Goal: Book appointment/travel/reservation

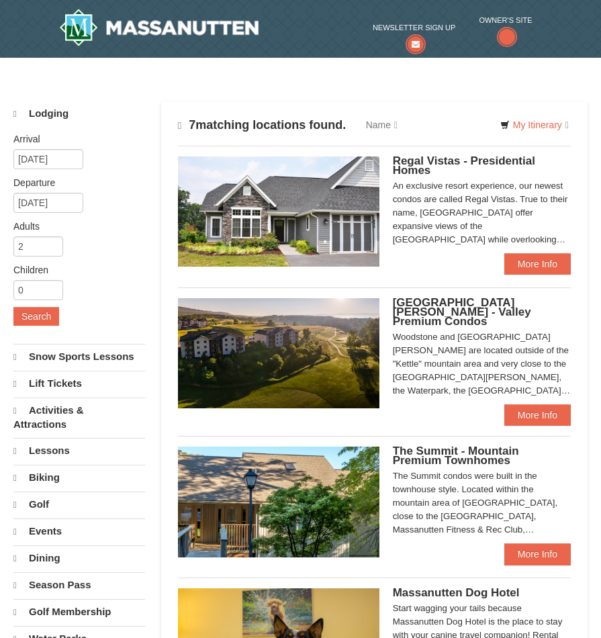
select select "10"
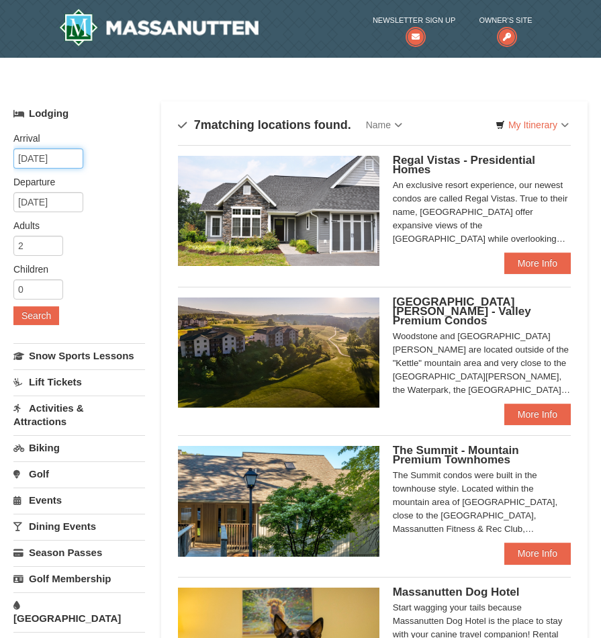
click at [34, 161] on input "[DATE]" at bounding box center [48, 159] width 70 height 20
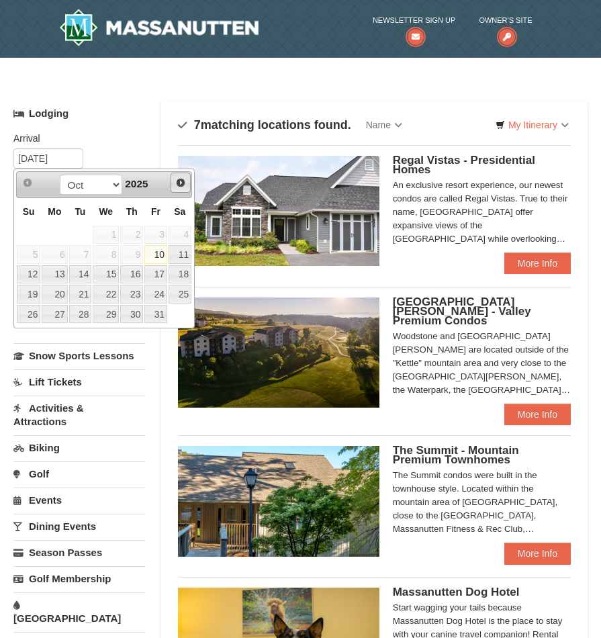
click at [187, 182] on link "Next" at bounding box center [181, 183] width 20 height 20
click at [180, 183] on span "Next" at bounding box center [180, 182] width 11 height 11
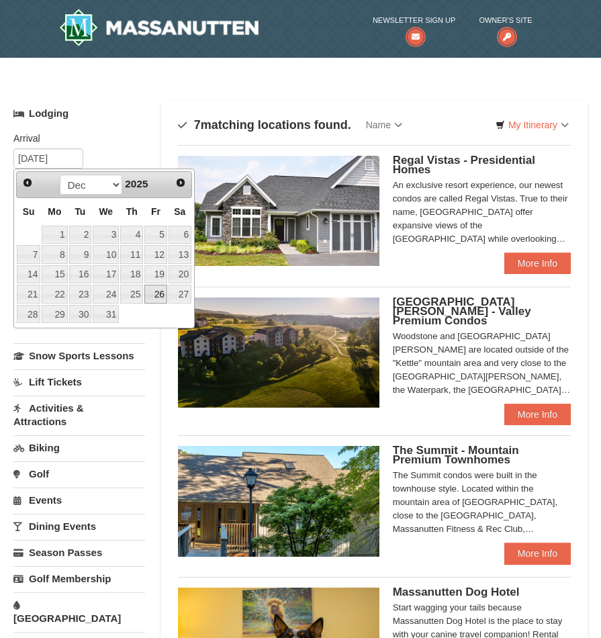
click at [155, 297] on link "26" at bounding box center [155, 294] width 23 height 19
type input "[DATE]"
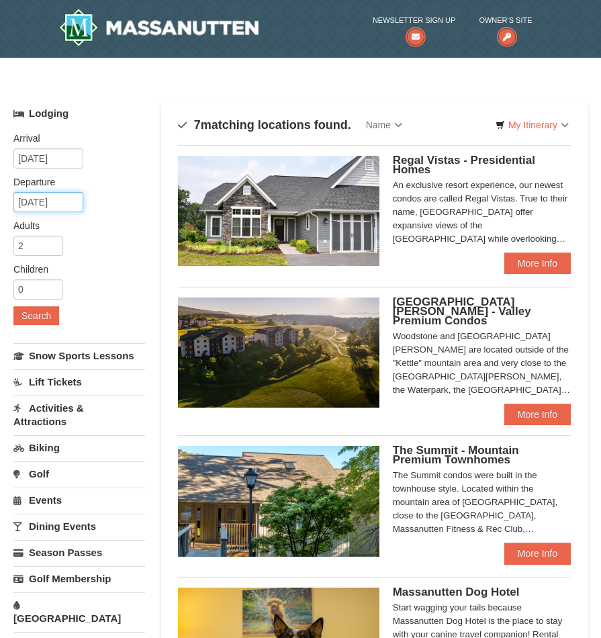
click at [54, 202] on input "12/27/2025" at bounding box center [48, 202] width 70 height 20
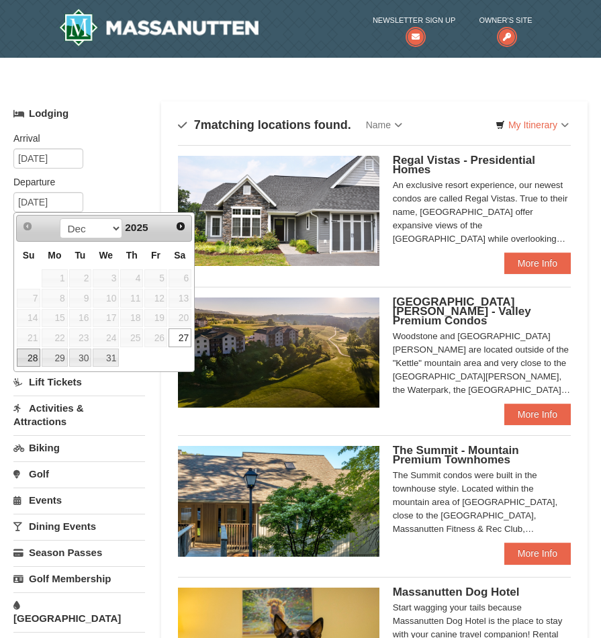
click at [30, 358] on link "28" at bounding box center [29, 358] width 24 height 19
type input "[DATE]"
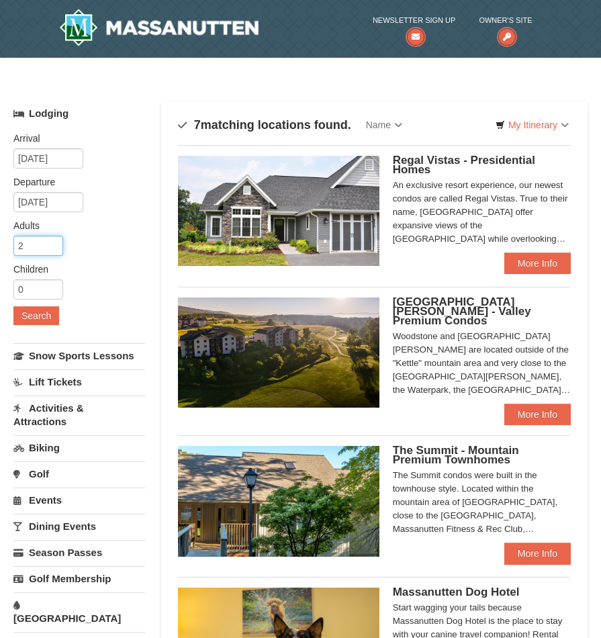
click at [40, 247] on input "2" at bounding box center [38, 246] width 50 height 20
type input "1"
click at [54, 249] on input "1" at bounding box center [38, 246] width 50 height 20
type input "1"
click at [54, 286] on input "1" at bounding box center [38, 290] width 50 height 20
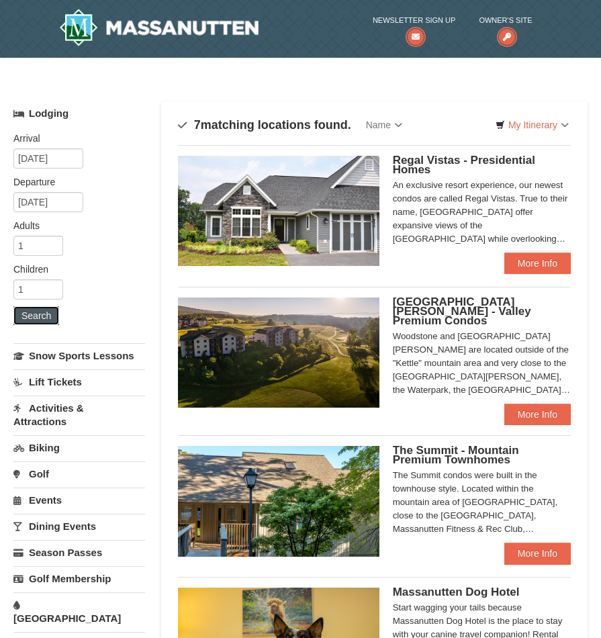
click at [52, 315] on button "Search" at bounding box center [36, 315] width 46 height 19
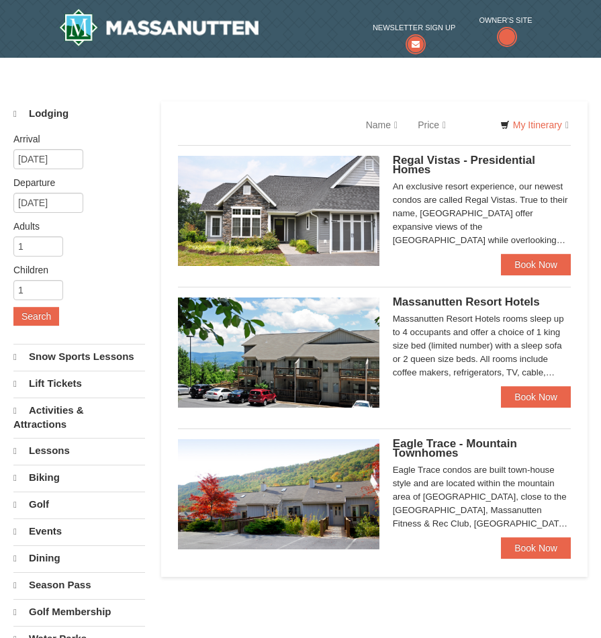
select select "10"
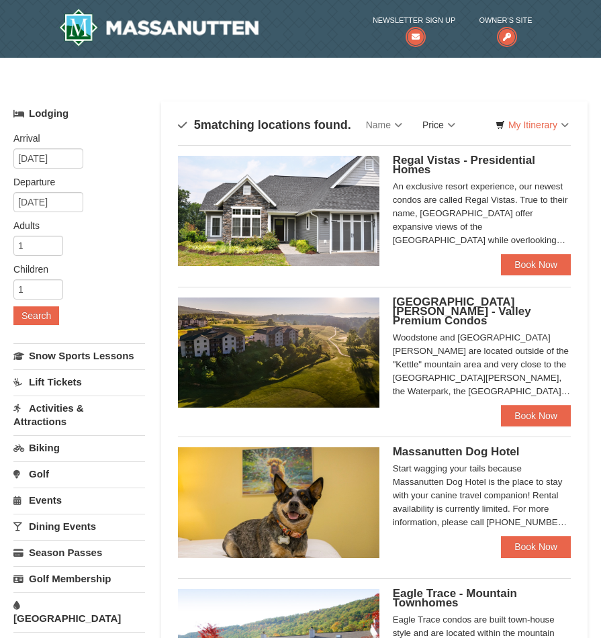
click at [424, 126] on link "Price" at bounding box center [439, 125] width 53 height 27
click at [440, 150] on link "Price (Low to High)" at bounding box center [467, 152] width 108 height 17
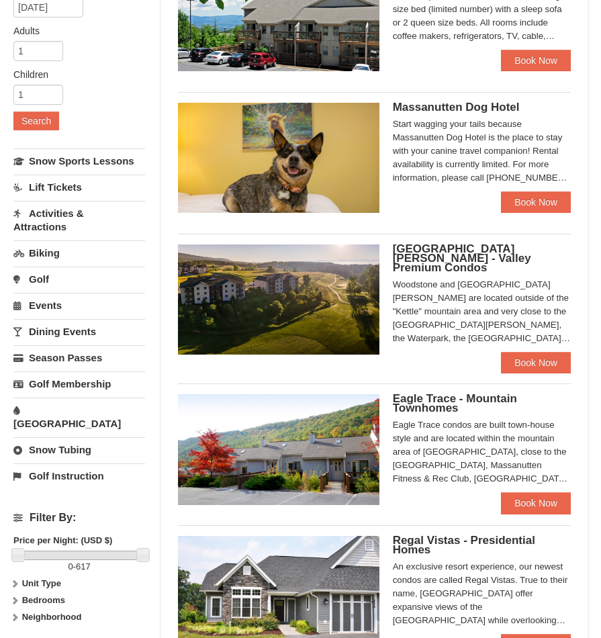
scroll to position [202, 0]
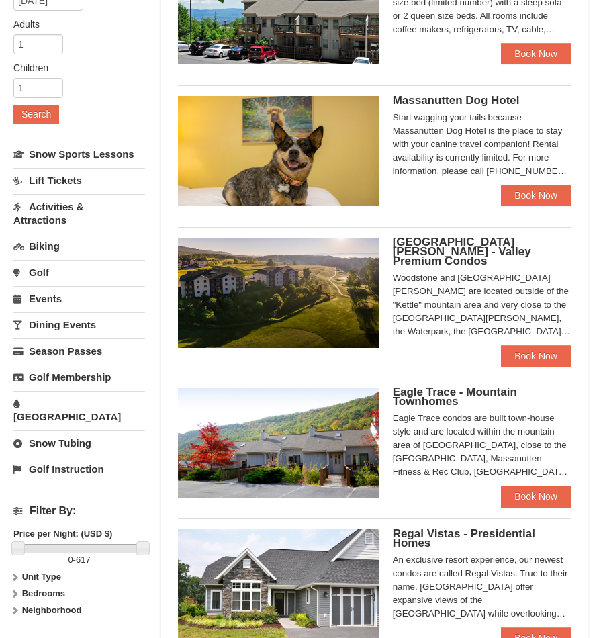
click at [433, 386] on span "Eagle Trace - Mountain Townhomes" at bounding box center [455, 397] width 124 height 22
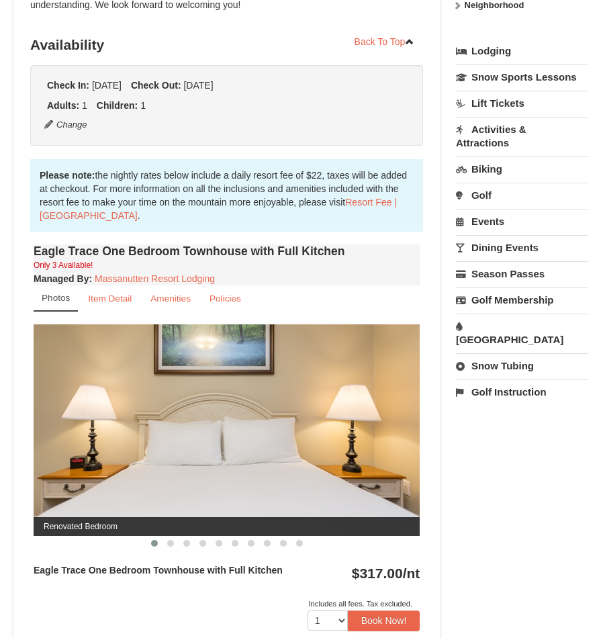
scroll to position [336, 0]
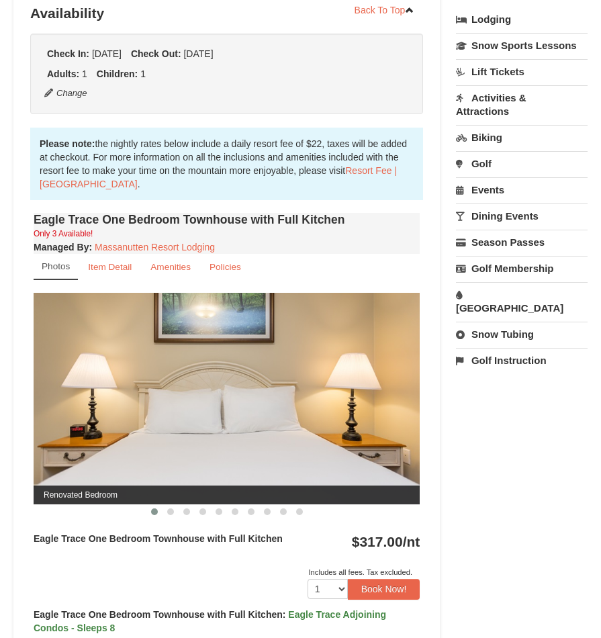
click at [369, 392] on img at bounding box center [227, 399] width 386 height 212
click at [168, 514] on span at bounding box center [170, 512] width 7 height 7
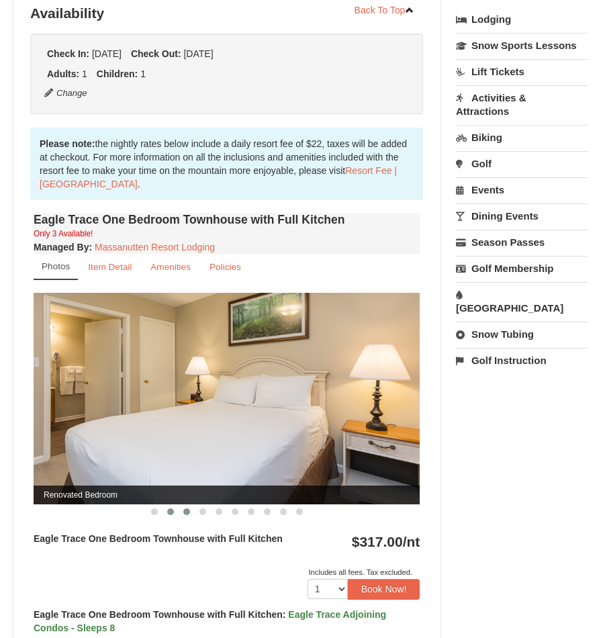
click at [189, 514] on span at bounding box center [186, 512] width 7 height 7
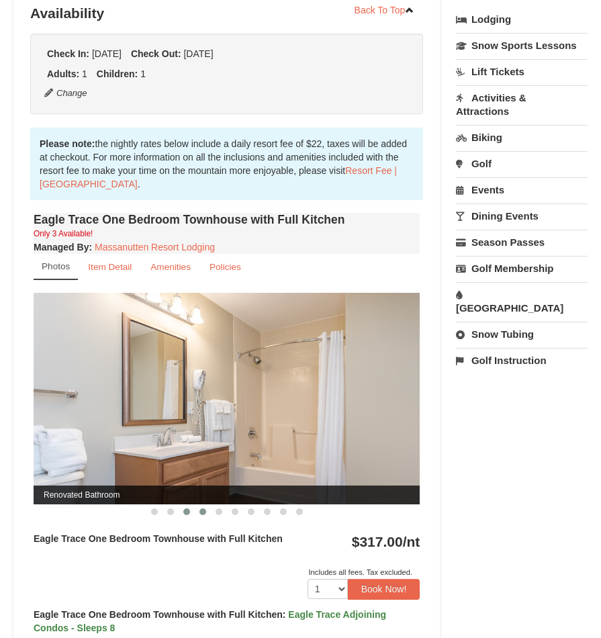
click at [202, 514] on span at bounding box center [203, 512] width 7 height 7
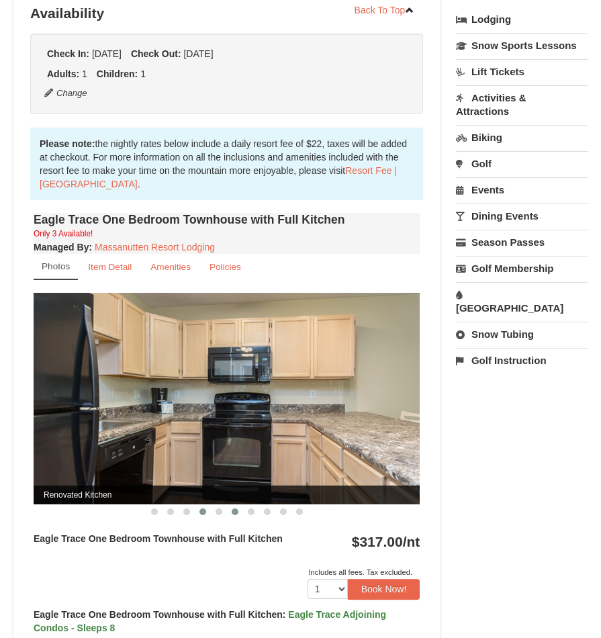
click at [228, 517] on button at bounding box center [235, 511] width 16 height 13
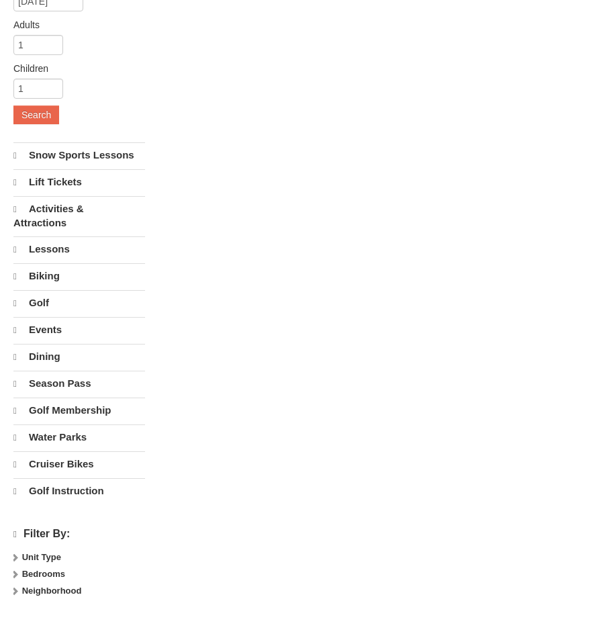
select select "10"
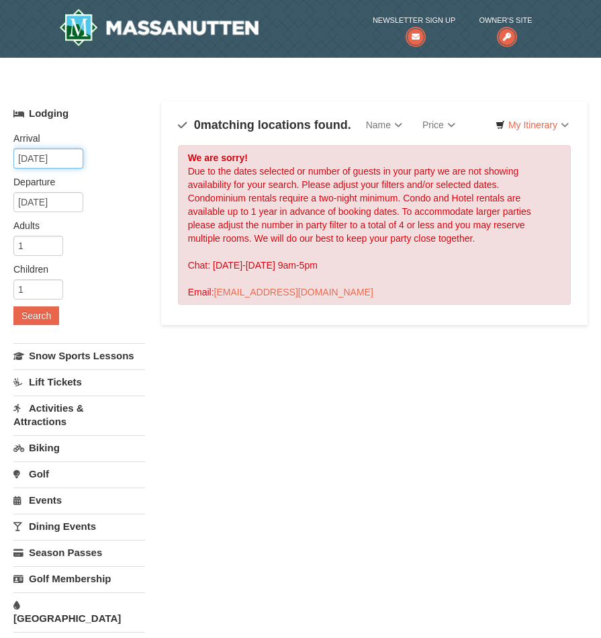
click at [56, 153] on input "[DATE]" at bounding box center [48, 159] width 70 height 20
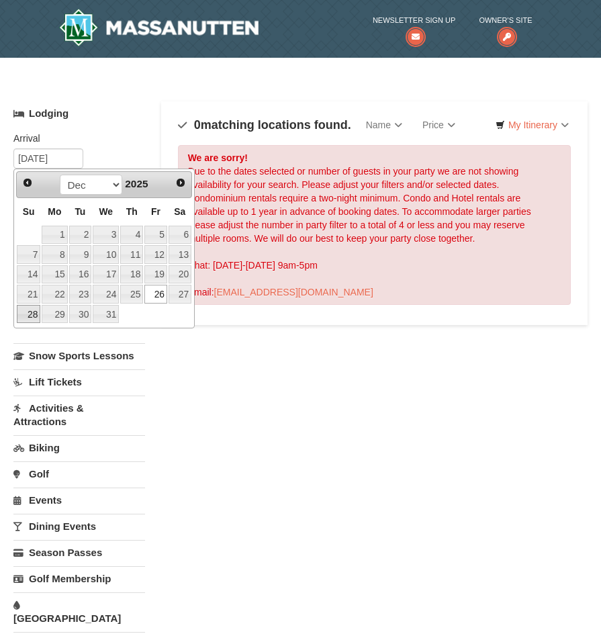
click at [26, 319] on link "28" at bounding box center [29, 314] width 24 height 19
type input "[DATE]"
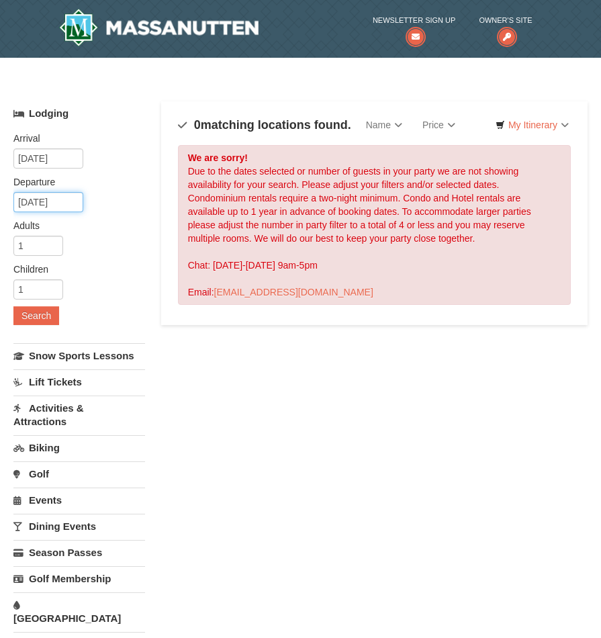
click at [53, 202] on input "12/29/2025" at bounding box center [48, 202] width 70 height 20
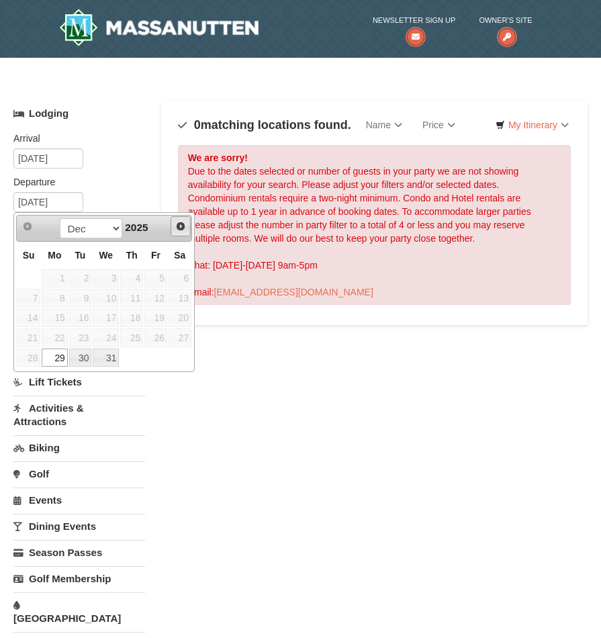
click at [181, 233] on link "Next" at bounding box center [181, 226] width 20 height 20
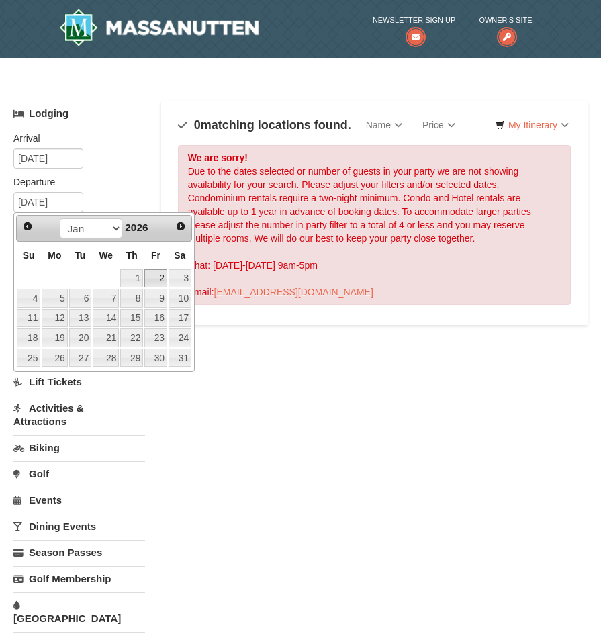
click at [148, 283] on link "2" at bounding box center [155, 278] width 23 height 19
type input "01/02/2026"
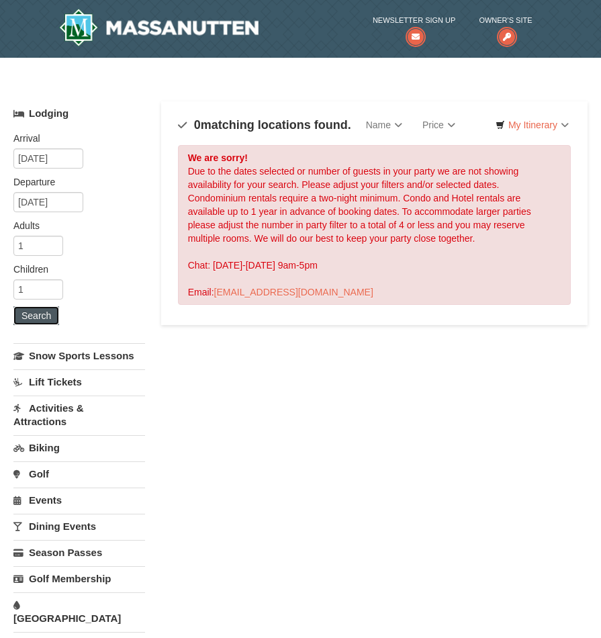
click at [39, 317] on button "Search" at bounding box center [36, 315] width 46 height 19
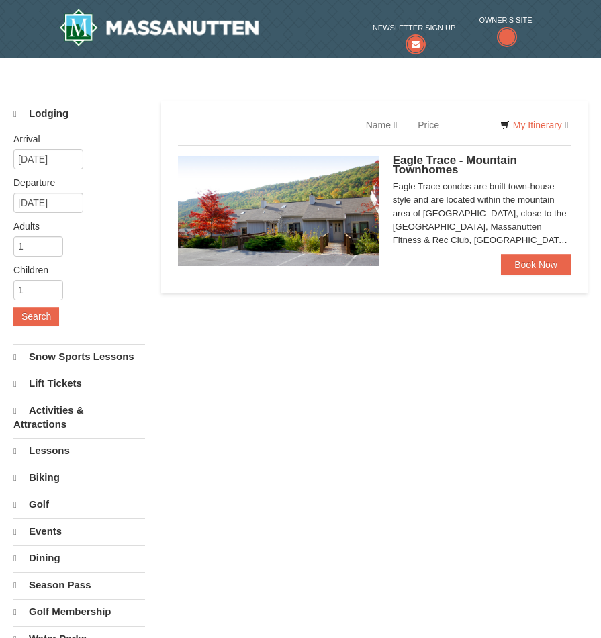
select select "10"
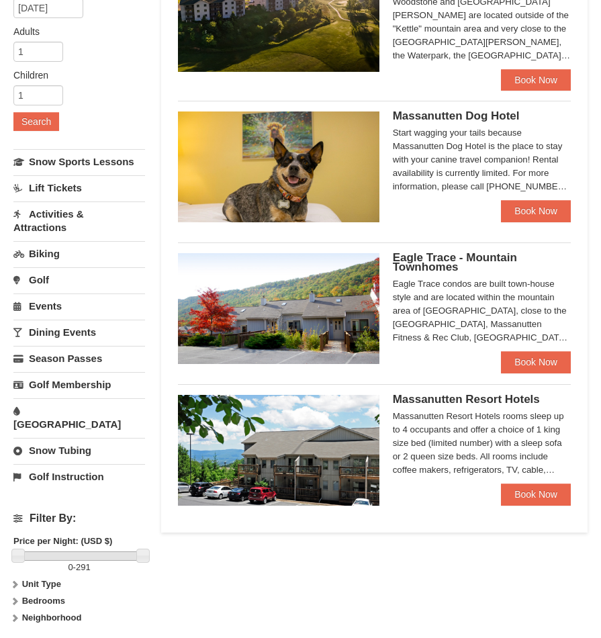
scroll to position [202, 0]
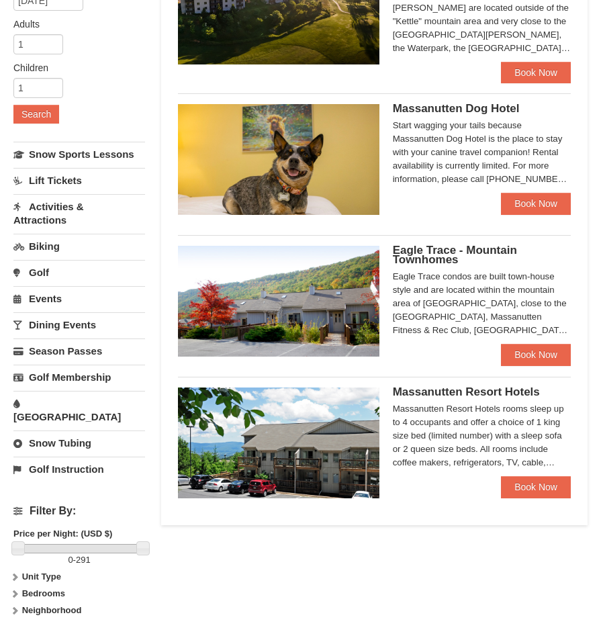
click at [242, 421] on img at bounding box center [279, 443] width 202 height 110
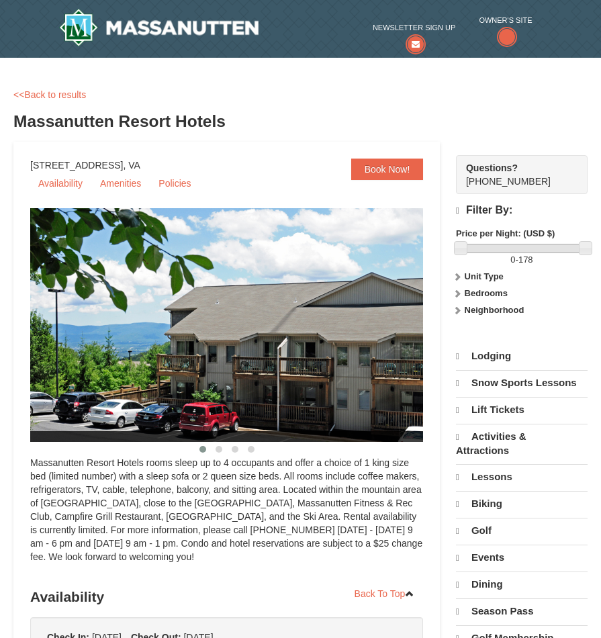
select select "10"
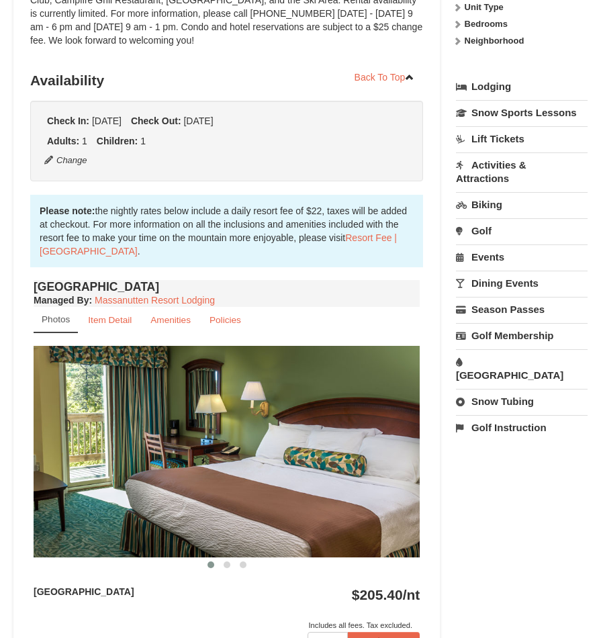
scroll to position [470, 0]
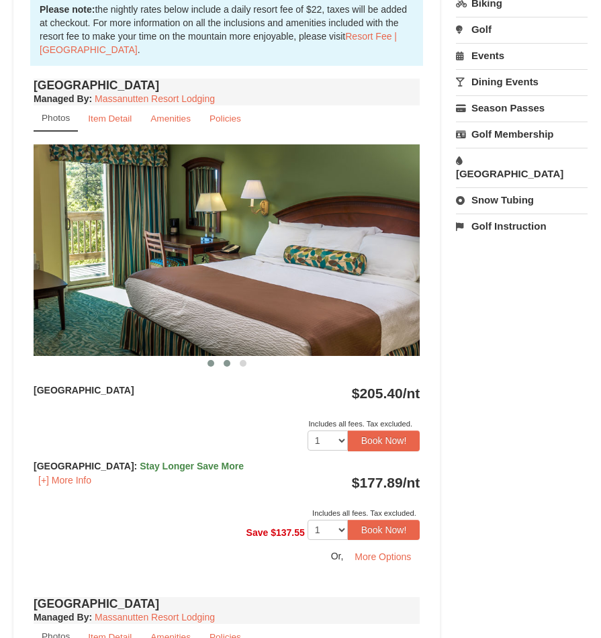
click at [225, 366] on span at bounding box center [227, 363] width 7 height 7
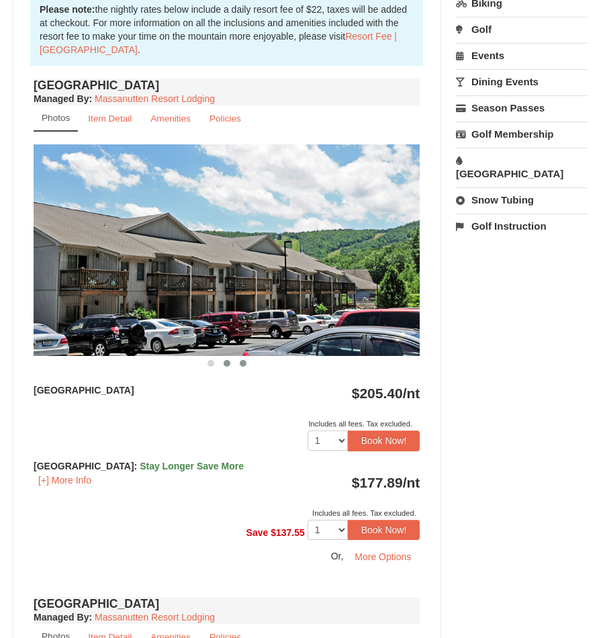
click at [240, 366] on span at bounding box center [243, 363] width 7 height 7
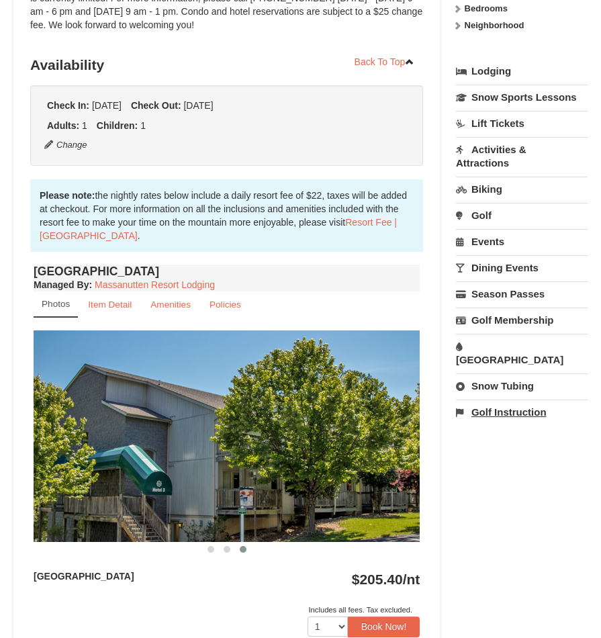
scroll to position [269, 0]
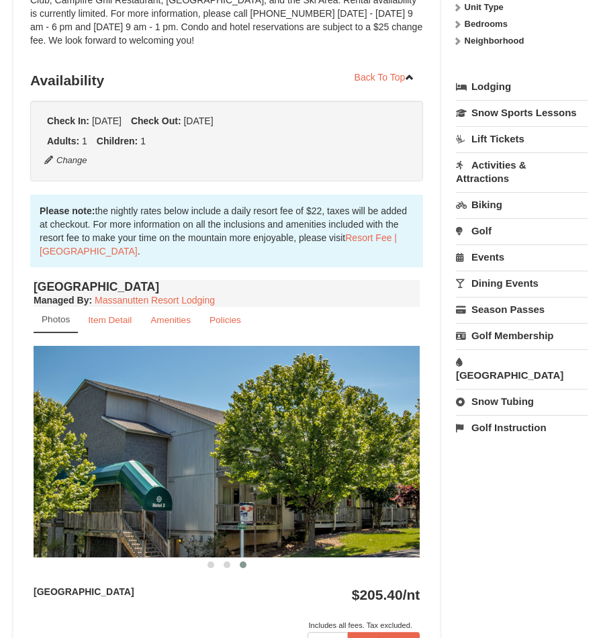
click at [487, 269] on link "Events" at bounding box center [522, 257] width 132 height 25
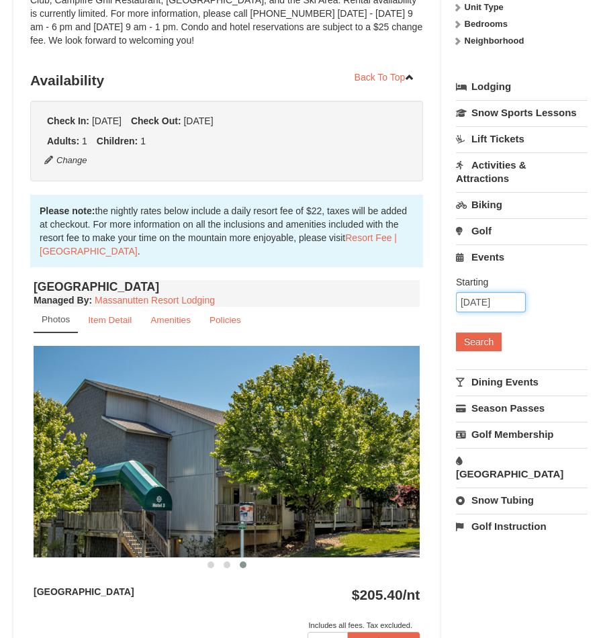
click at [473, 312] on input "[DATE]" at bounding box center [491, 302] width 70 height 20
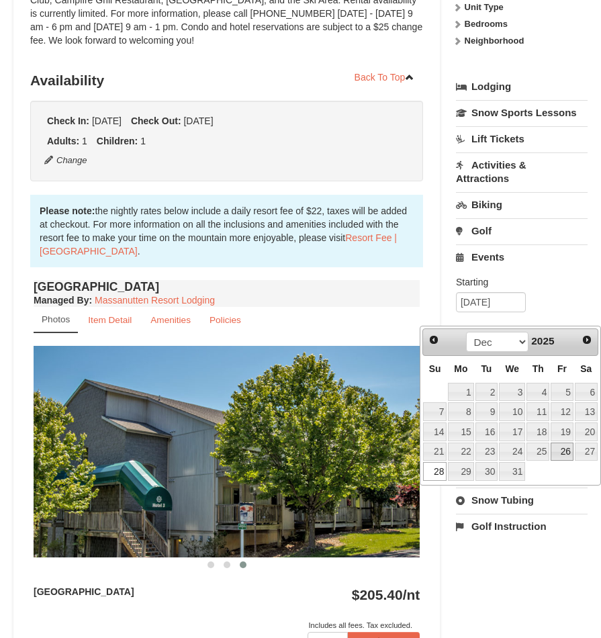
click at [560, 455] on link "26" at bounding box center [562, 452] width 23 height 19
type input "[DATE]"
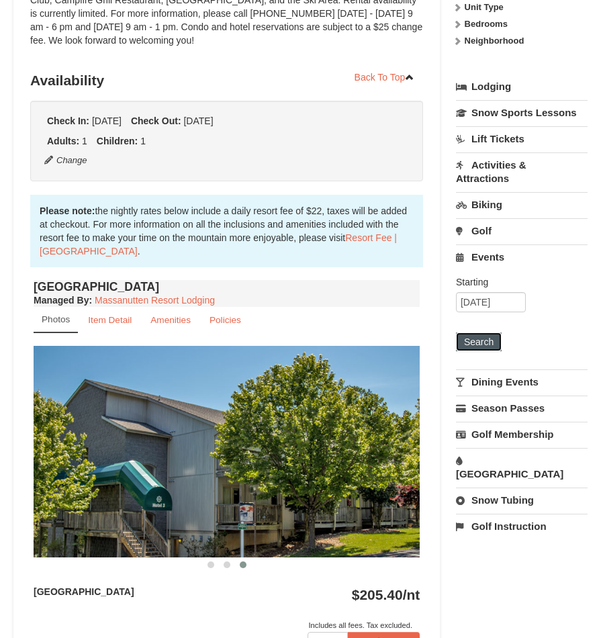
click at [482, 351] on button "Search" at bounding box center [479, 342] width 46 height 19
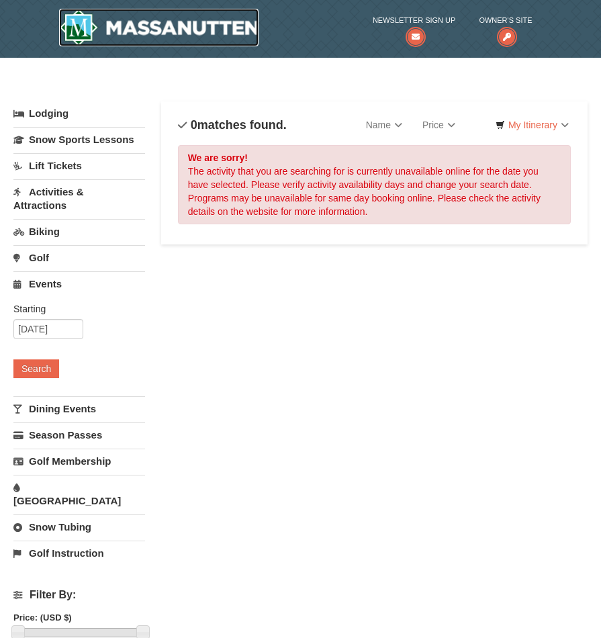
click at [102, 30] on img at bounding box center [159, 28] width 200 height 38
